Goal: Task Accomplishment & Management: Manage account settings

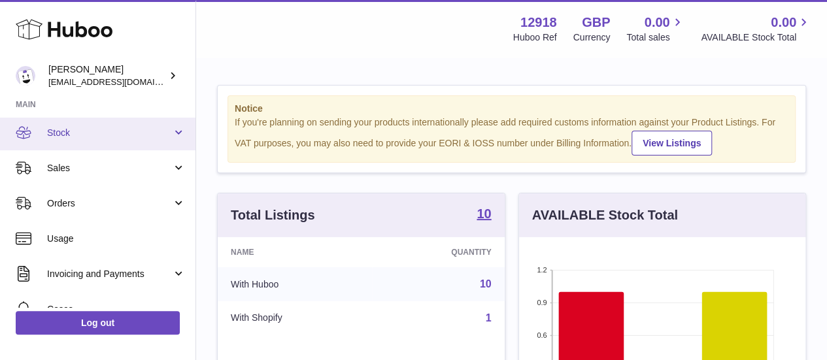
scroll to position [75, 0]
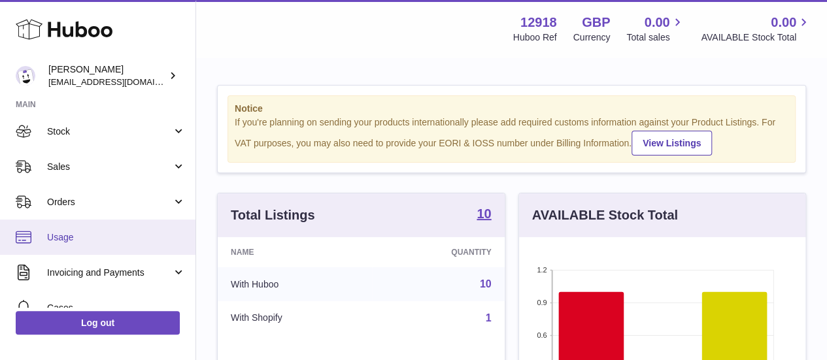
click at [97, 236] on span "Usage" at bounding box center [116, 237] width 139 height 12
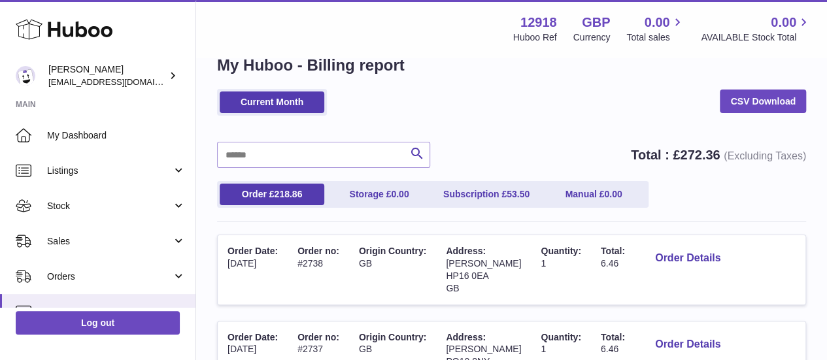
scroll to position [31, 0]
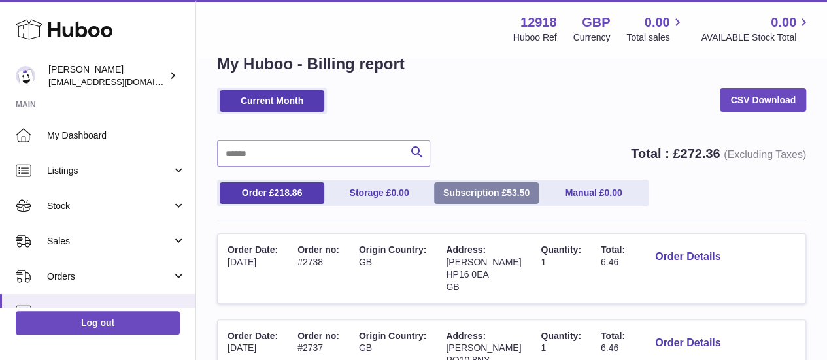
click at [503, 192] on link "Subscription £ 53.50" at bounding box center [486, 193] width 105 height 22
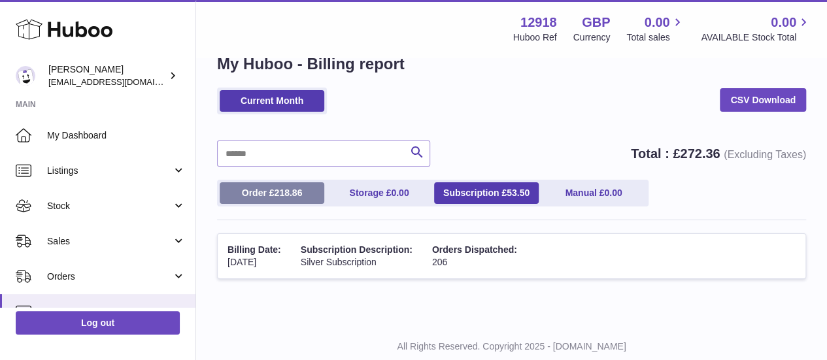
click at [284, 189] on span "218.86" at bounding box center [288, 193] width 28 height 10
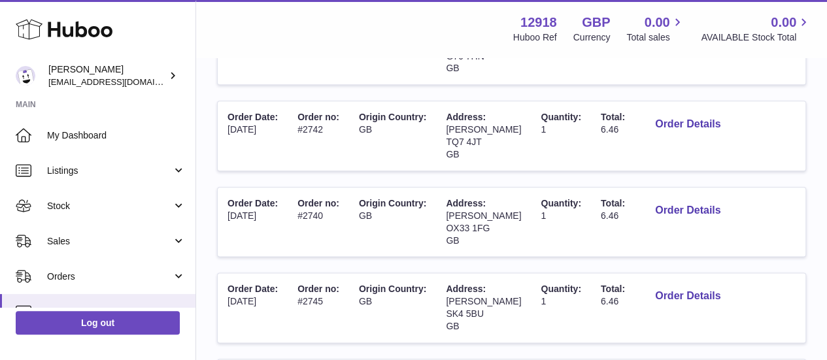
scroll to position [682, 0]
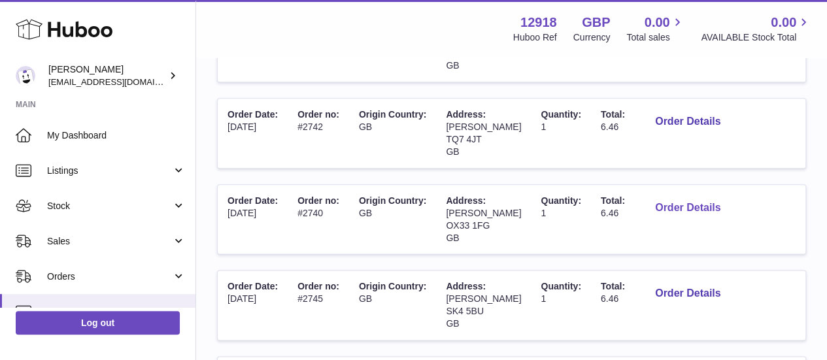
click at [660, 195] on button "Order Details" at bounding box center [688, 208] width 86 height 27
click at [745, 171] on div at bounding box center [413, 180] width 827 height 360
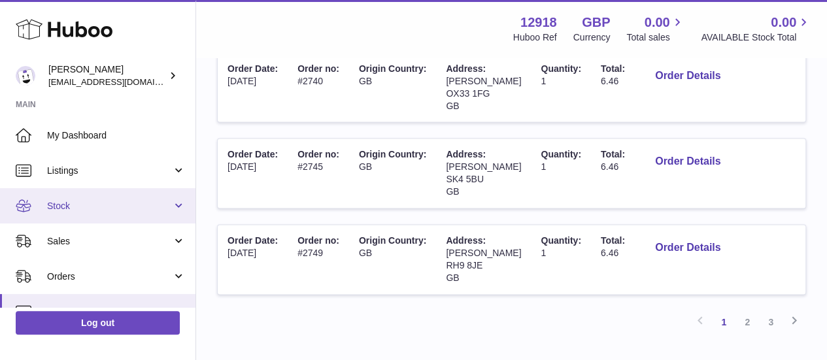
scroll to position [148, 0]
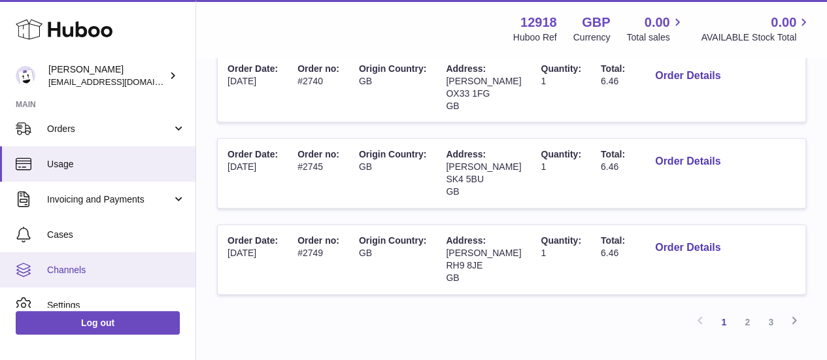
click at [93, 269] on span "Channels" at bounding box center [116, 270] width 139 height 12
